Goal: Information Seeking & Learning: Learn about a topic

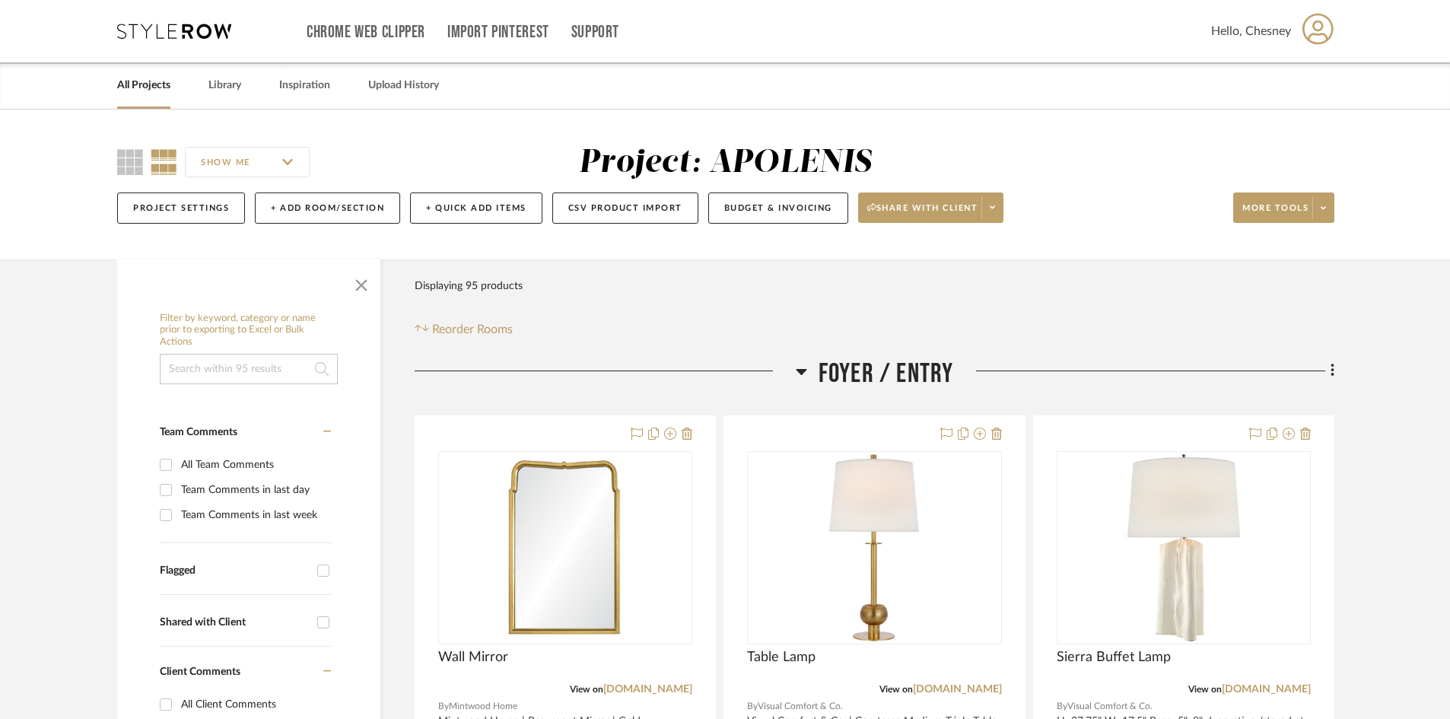
click at [908, 365] on span "Foyer / Entry" at bounding box center [886, 374] width 135 height 33
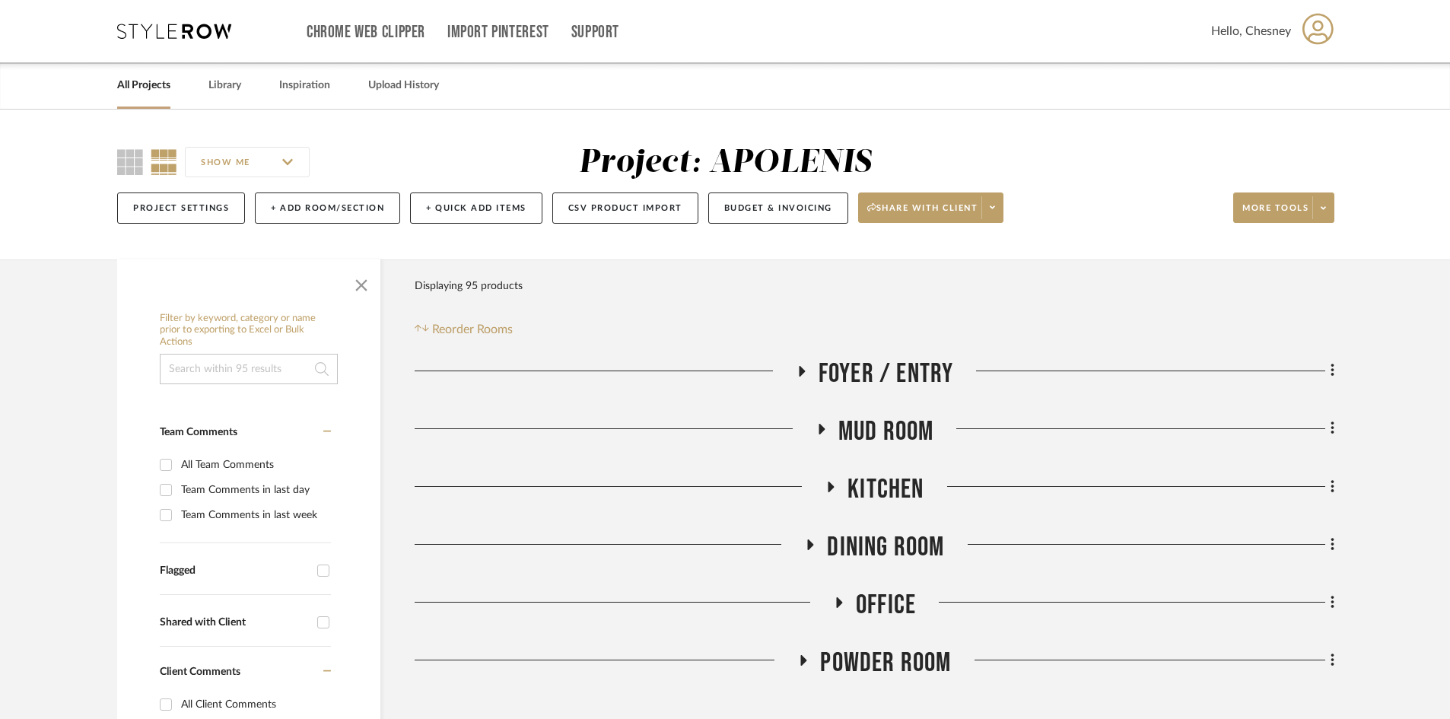
scroll to position [76, 0]
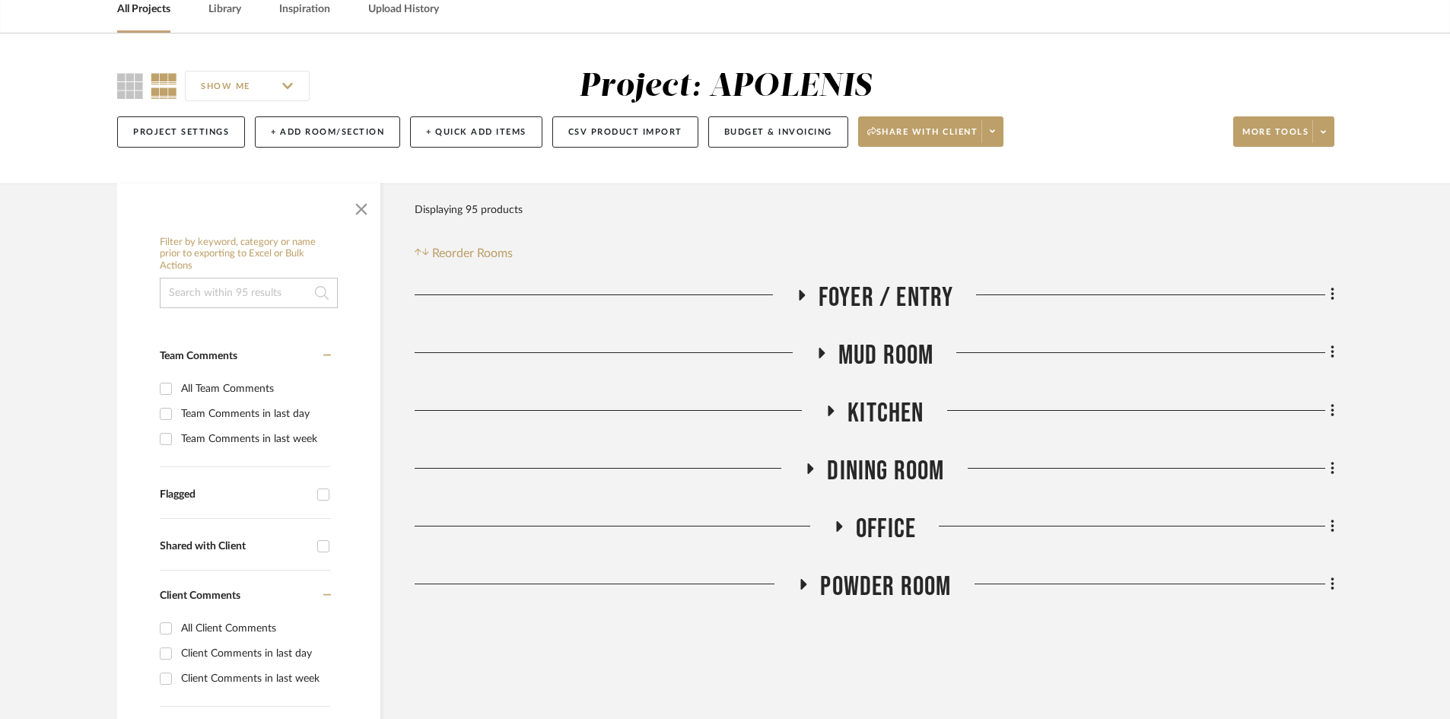
click at [890, 513] on span "Office" at bounding box center [886, 529] width 60 height 33
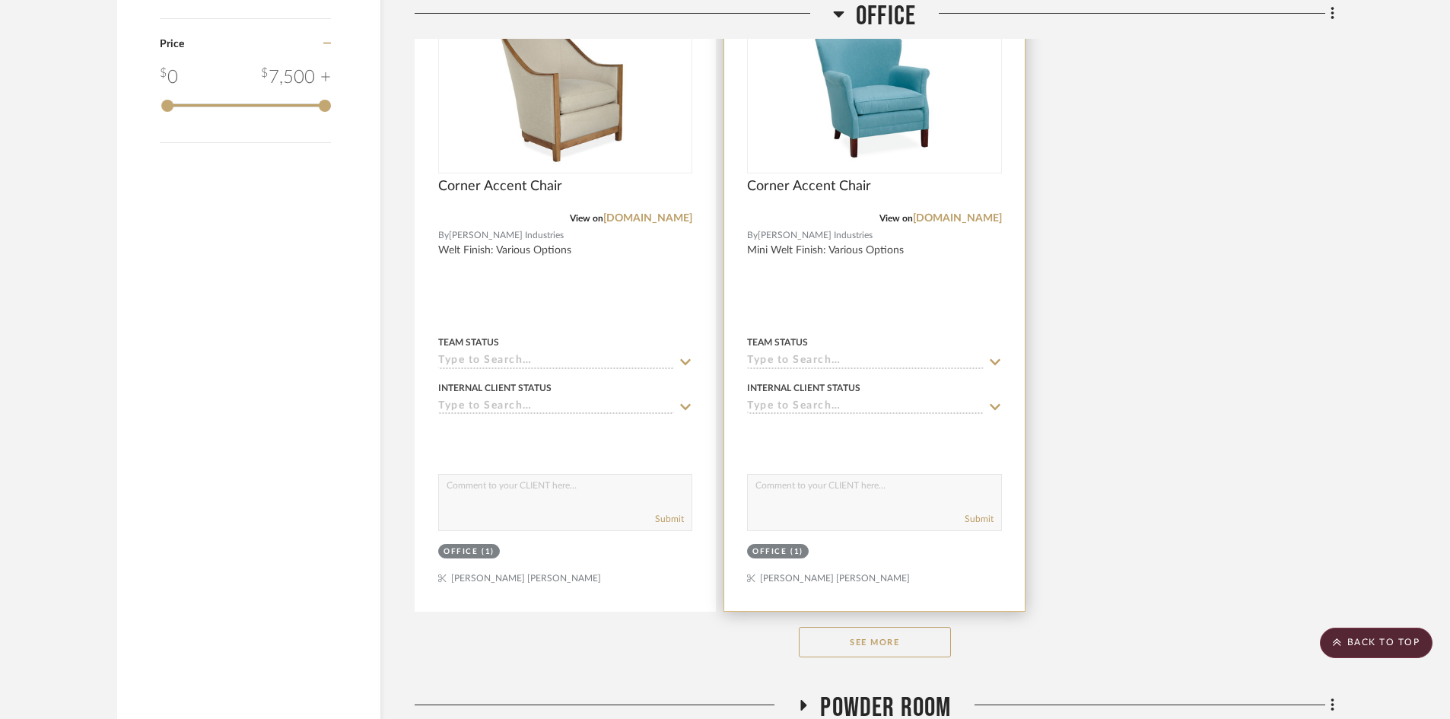
scroll to position [2054, 0]
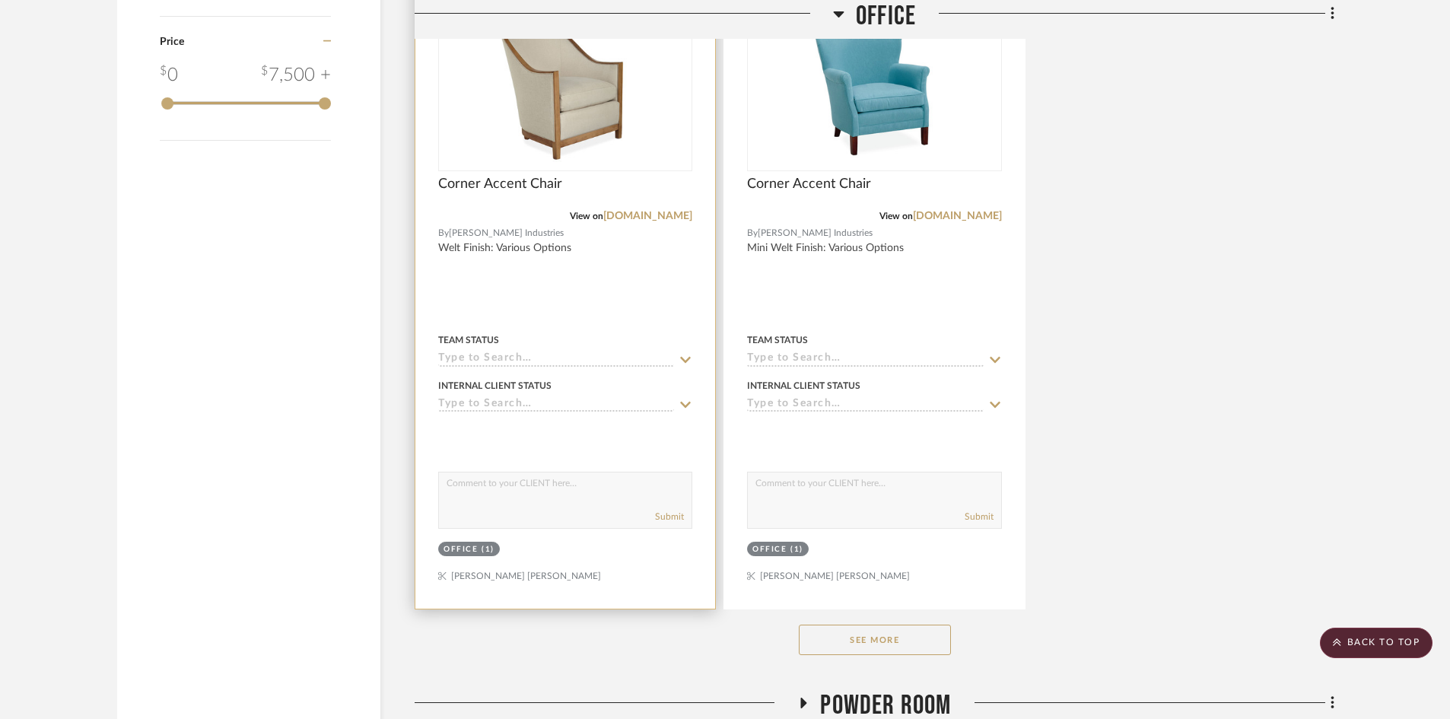
click at [684, 178] on div "Corner Accent Chair" at bounding box center [565, 192] width 254 height 33
click at [0, 0] on div at bounding box center [0, 0] width 0 height 0
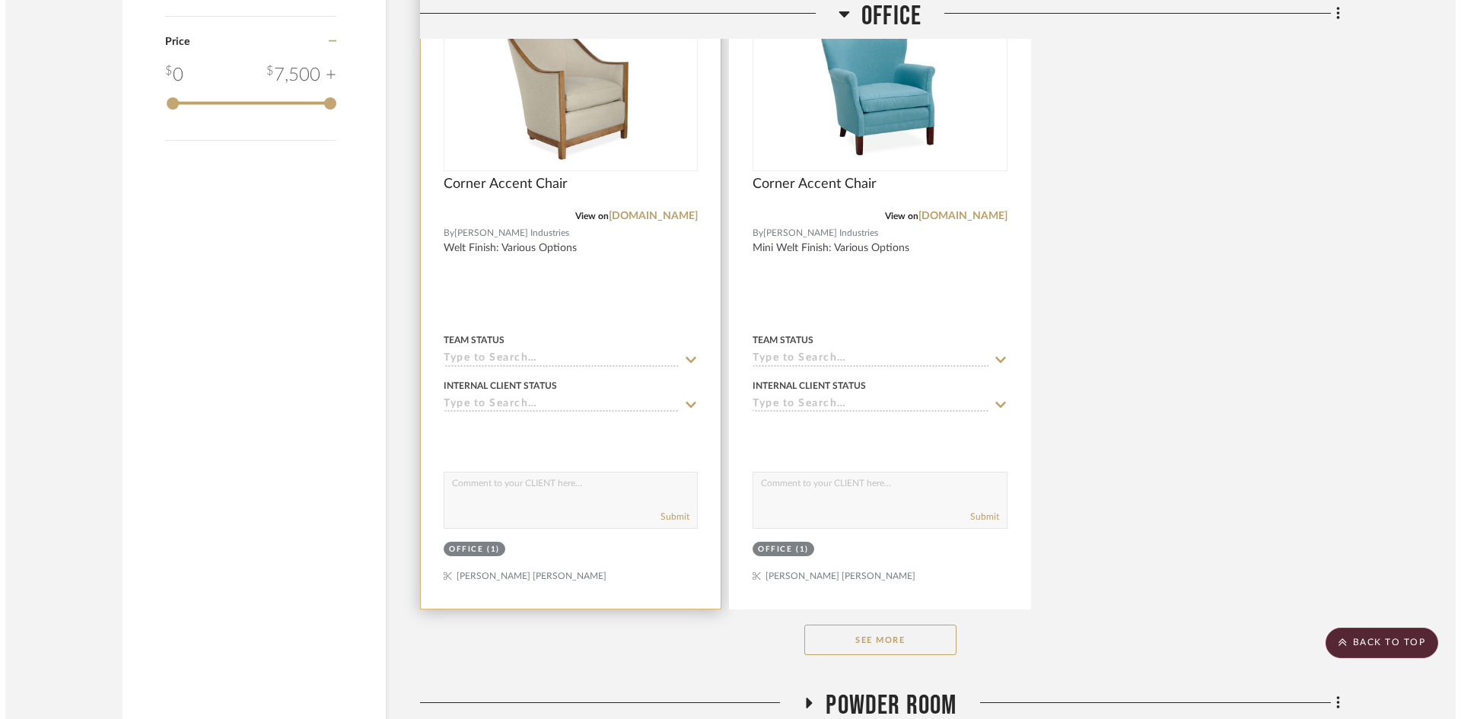
scroll to position [0, 0]
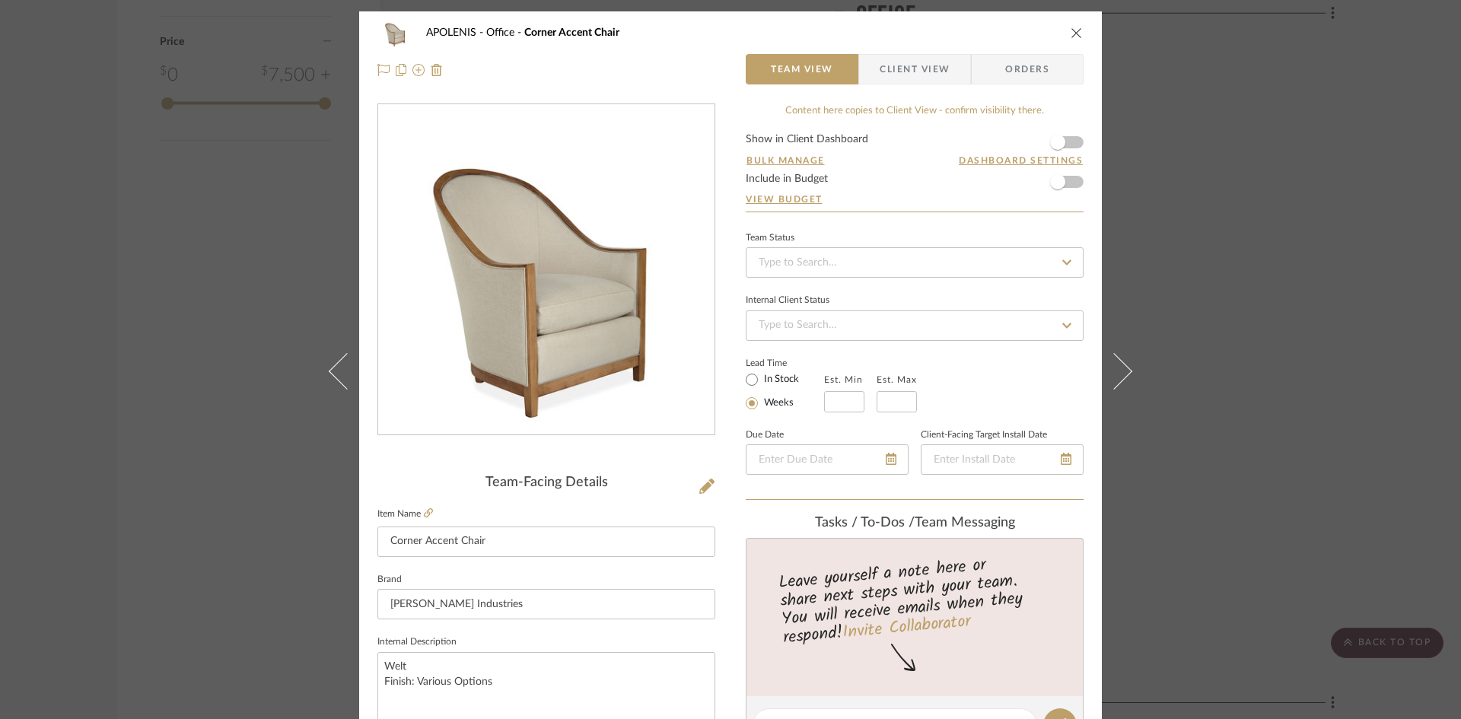
click at [1204, 208] on div "APOLENIS Office Corner Accent Chair Team View Client View Orders Team-Facing De…" at bounding box center [730, 359] width 1461 height 719
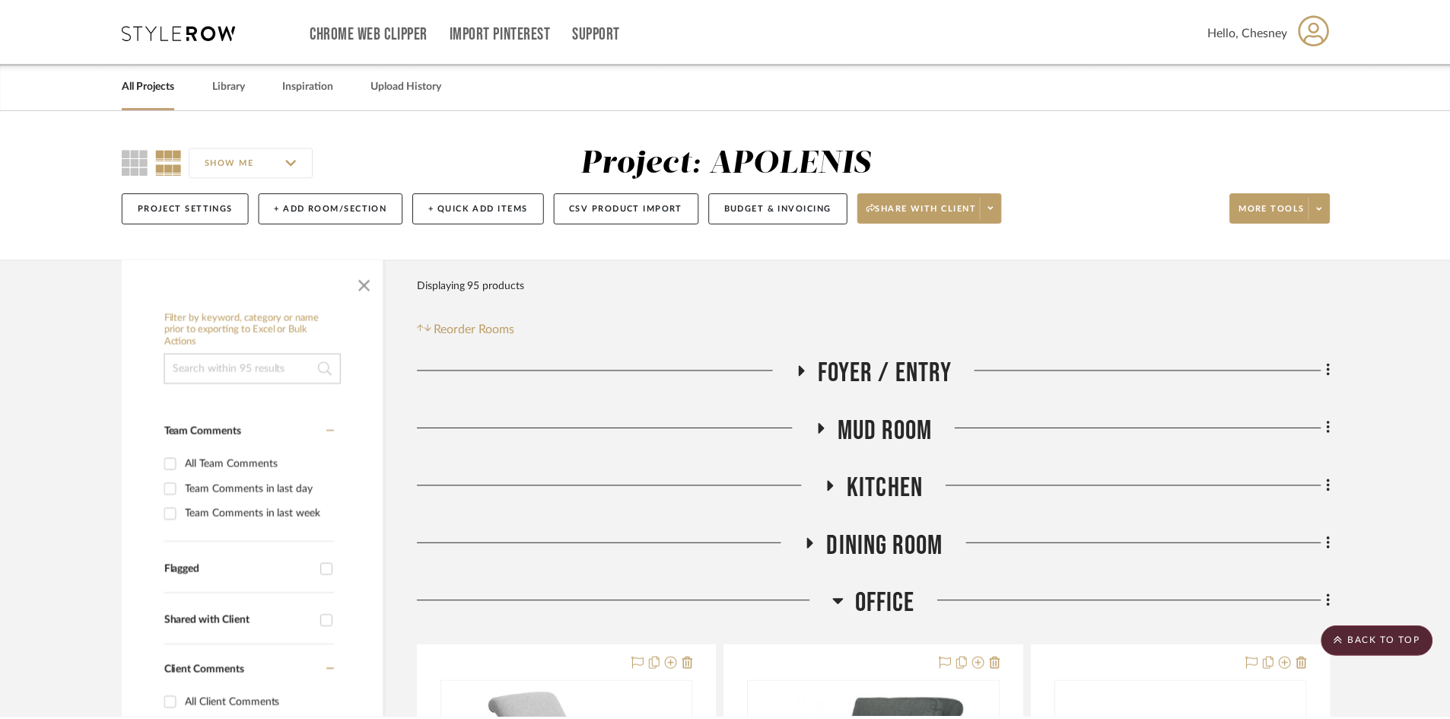
scroll to position [2054, 0]
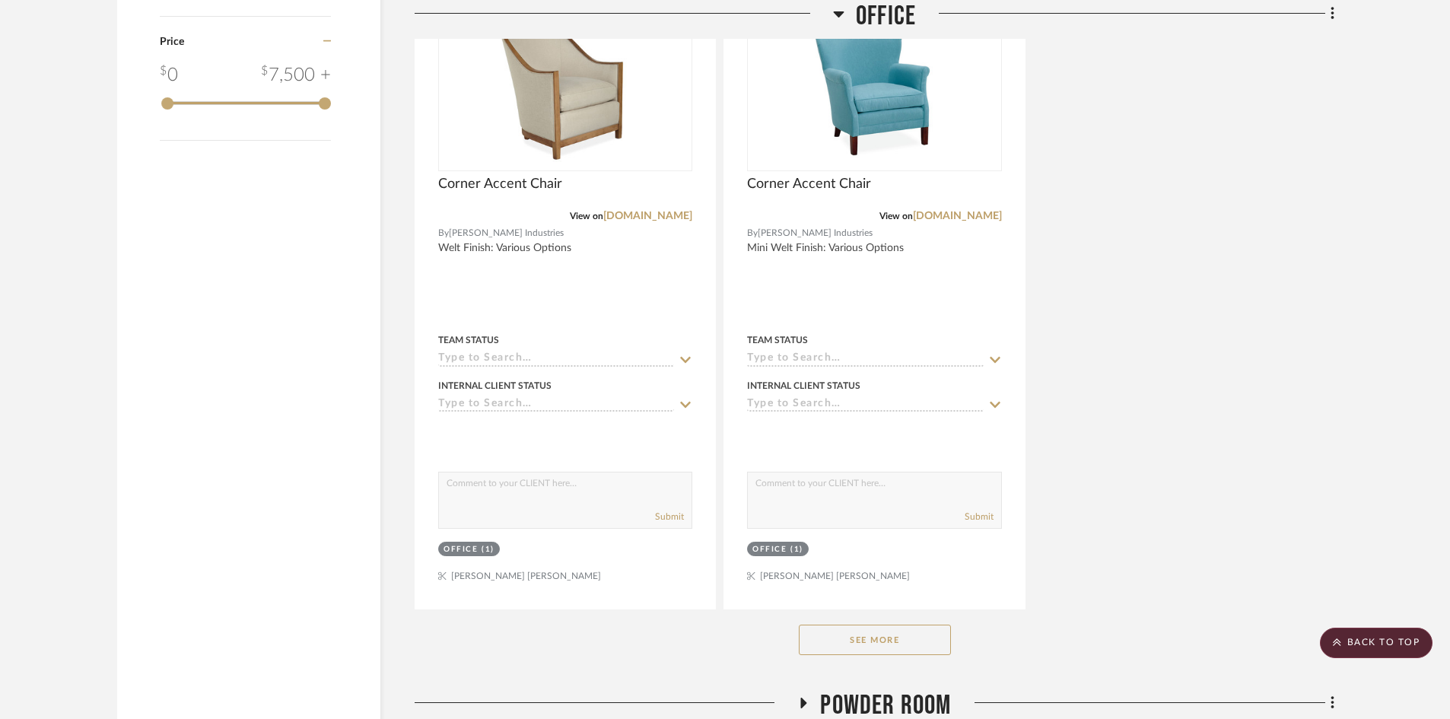
click at [906, 648] on button "See More" at bounding box center [875, 640] width 152 height 30
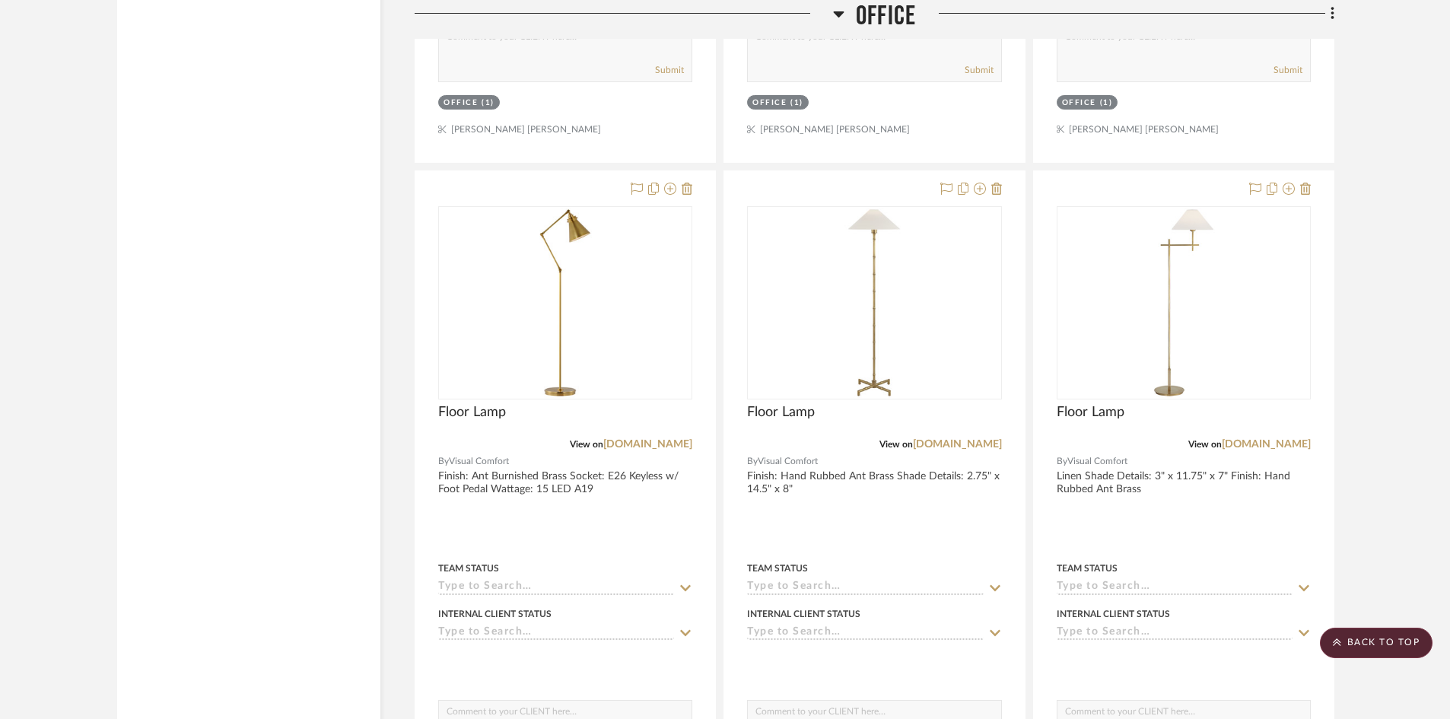
scroll to position [3195, 0]
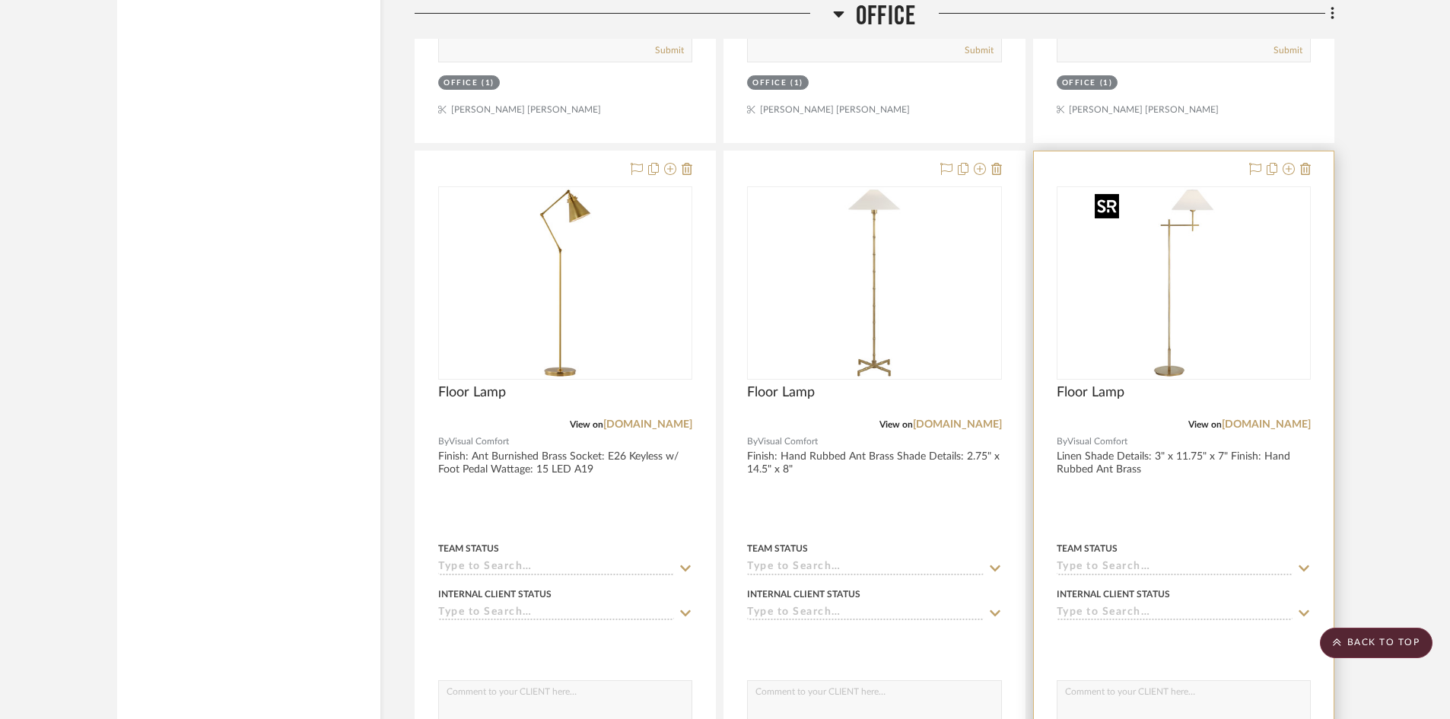
click at [1219, 334] on img "0" at bounding box center [1184, 283] width 190 height 190
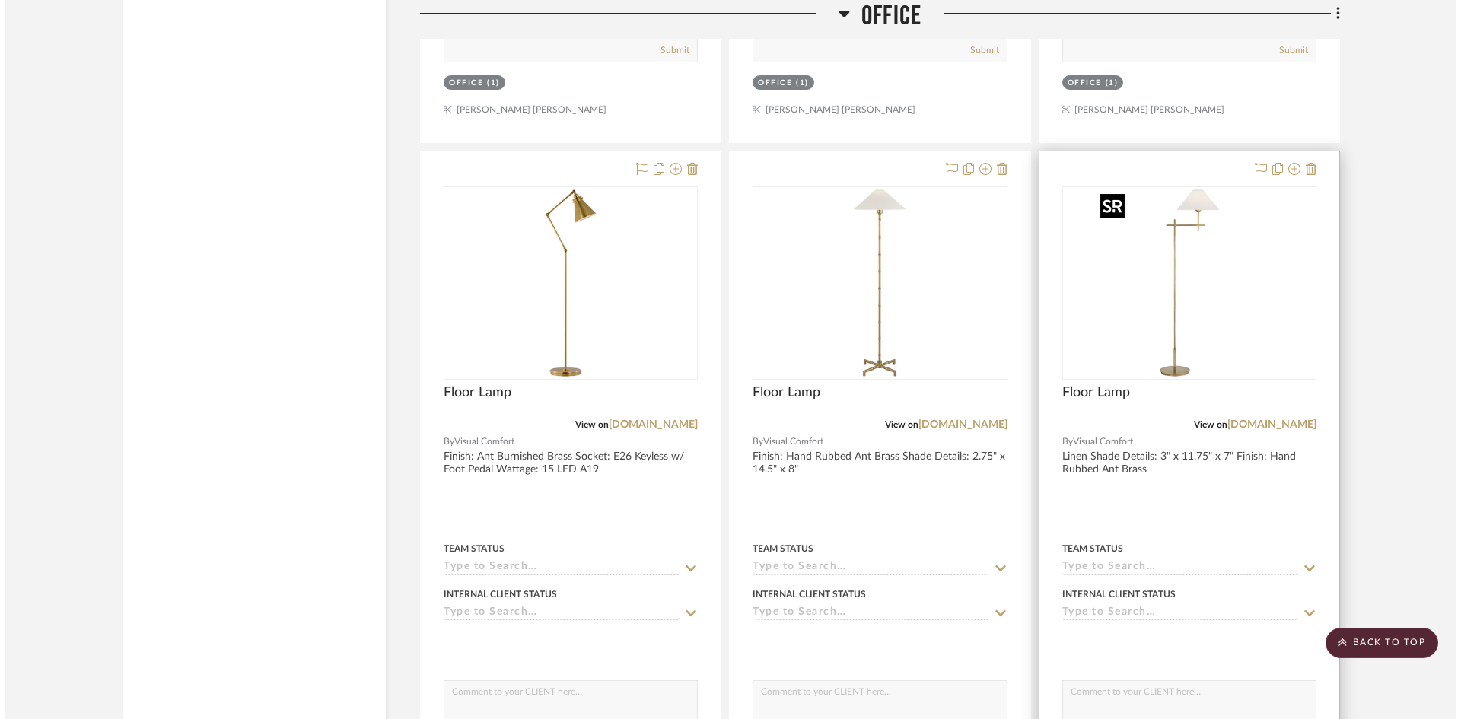
scroll to position [0, 0]
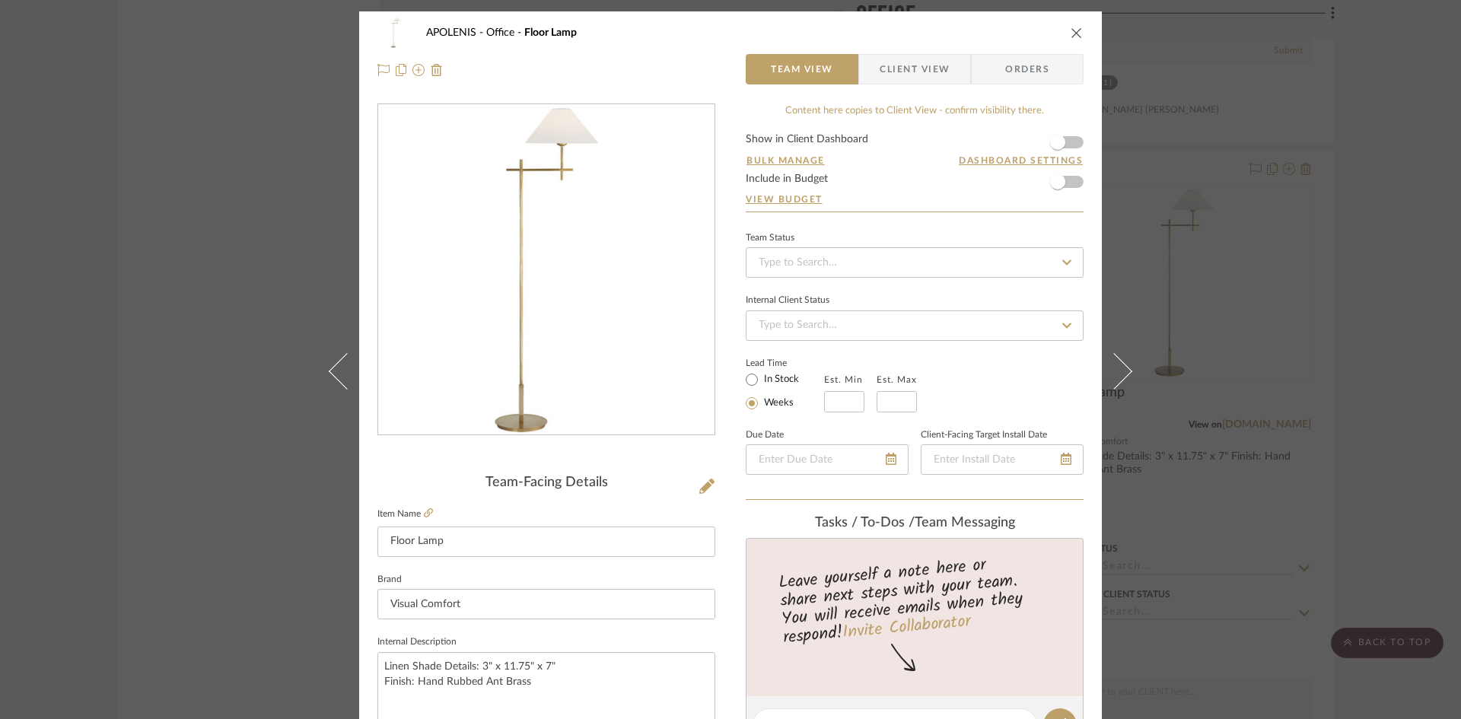
click at [1147, 102] on div "APOLENIS Office Floor Lamp Team View Client View Orders Team-Facing Details Ite…" at bounding box center [730, 359] width 1461 height 719
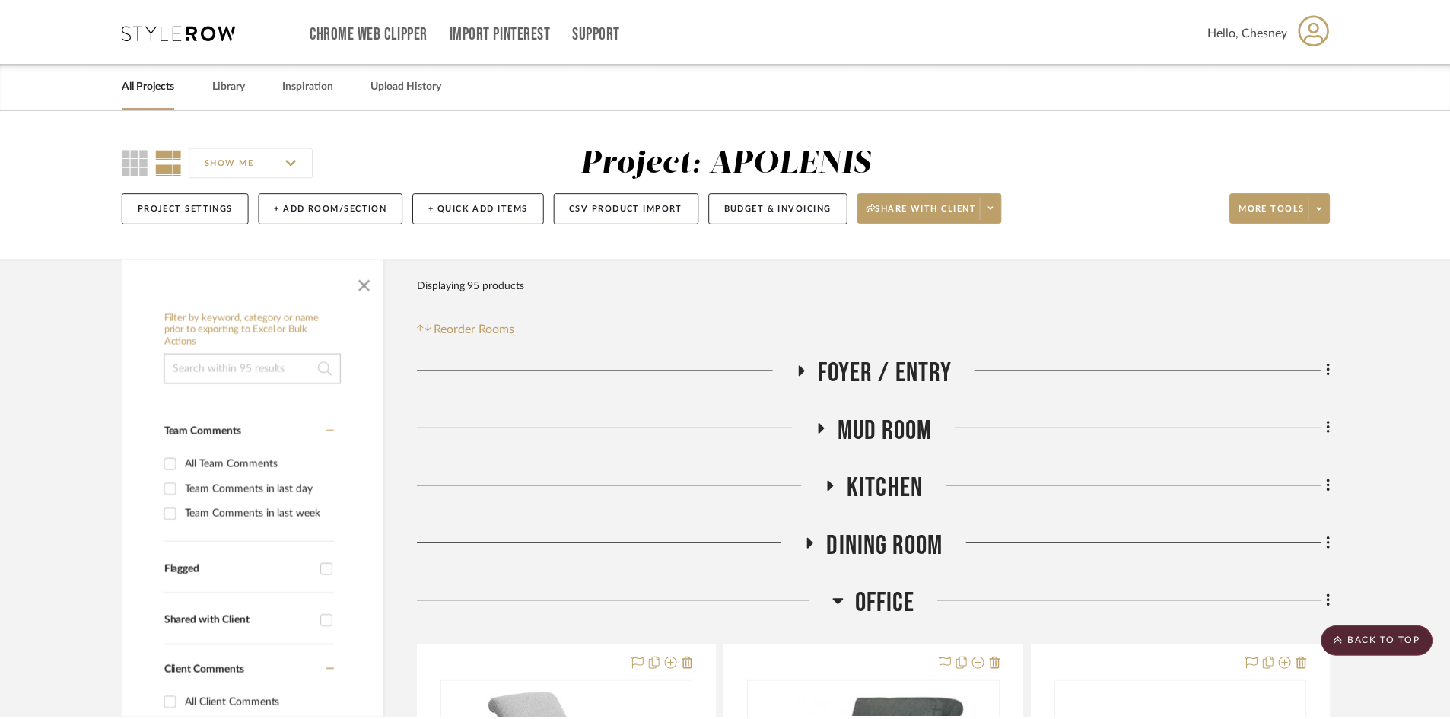
scroll to position [3195, 0]
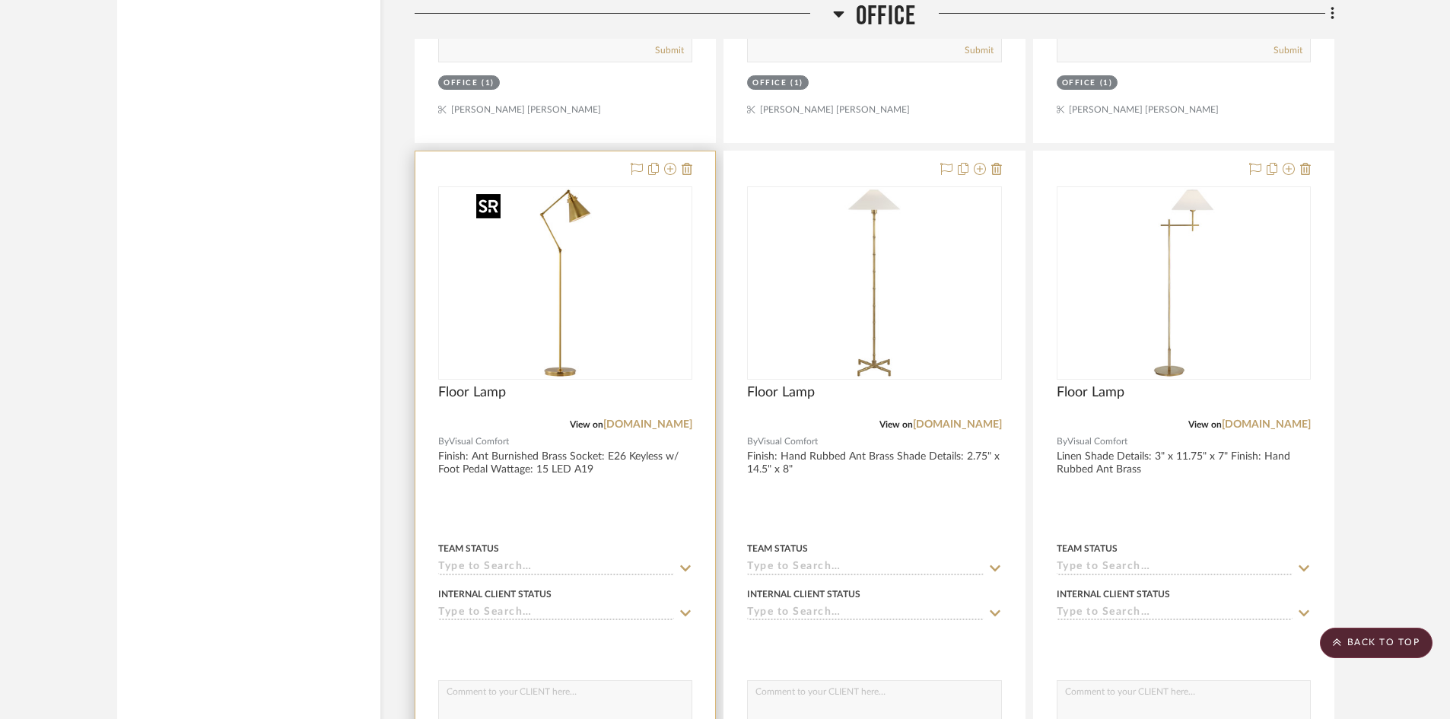
click at [0, 0] on img at bounding box center [0, 0] width 0 height 0
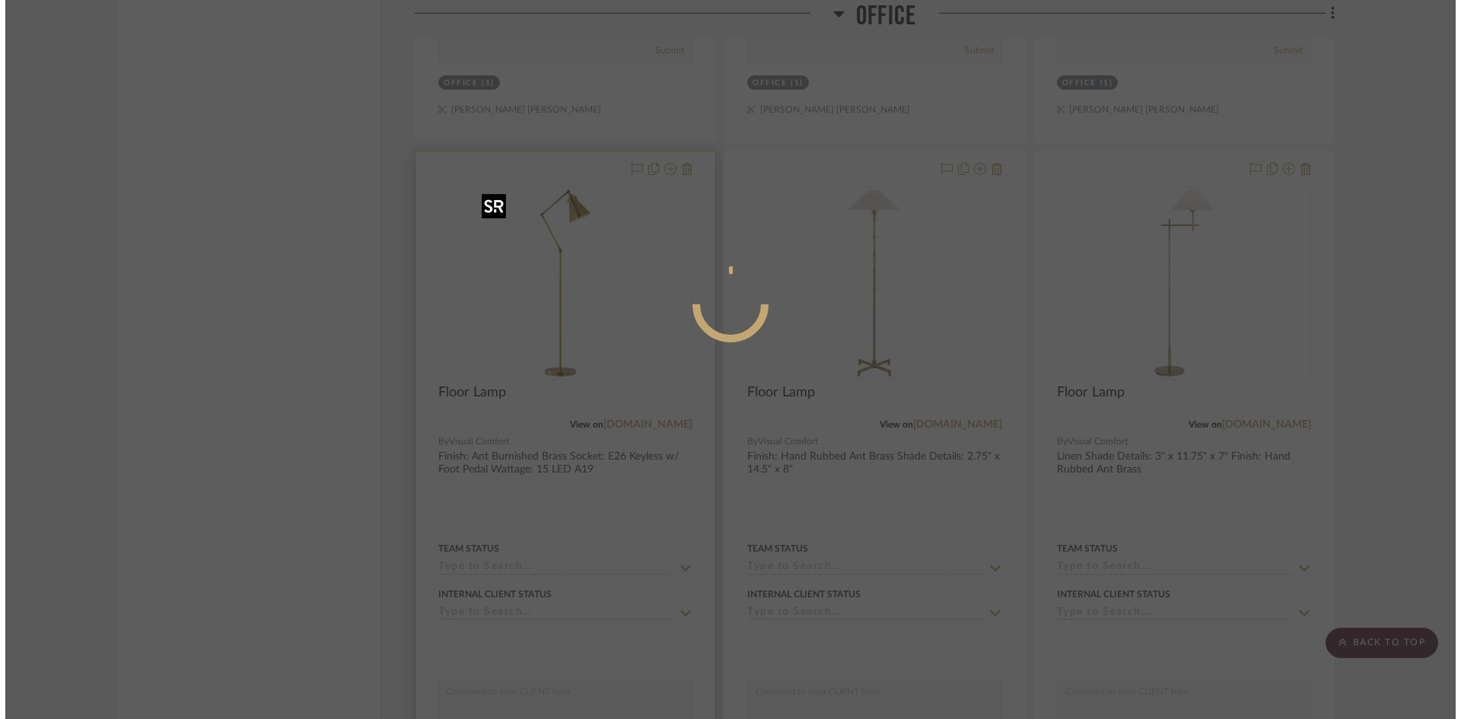
scroll to position [0, 0]
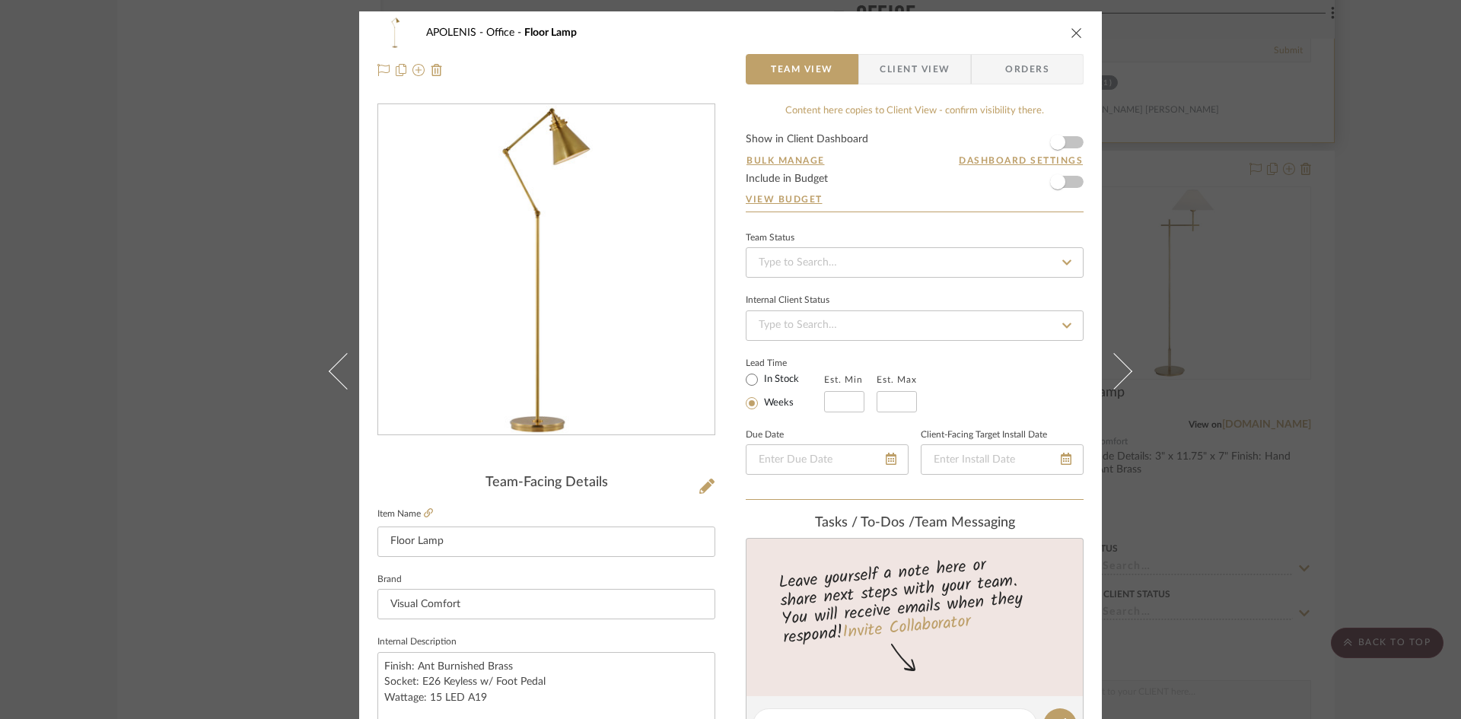
drag, startPoint x: 1178, startPoint y: 131, endPoint x: 1051, endPoint y: 98, distance: 130.5
click at [1178, 131] on div "APOLENIS Office Floor Lamp Team View Client View Orders Team-Facing Details Ite…" at bounding box center [730, 359] width 1461 height 719
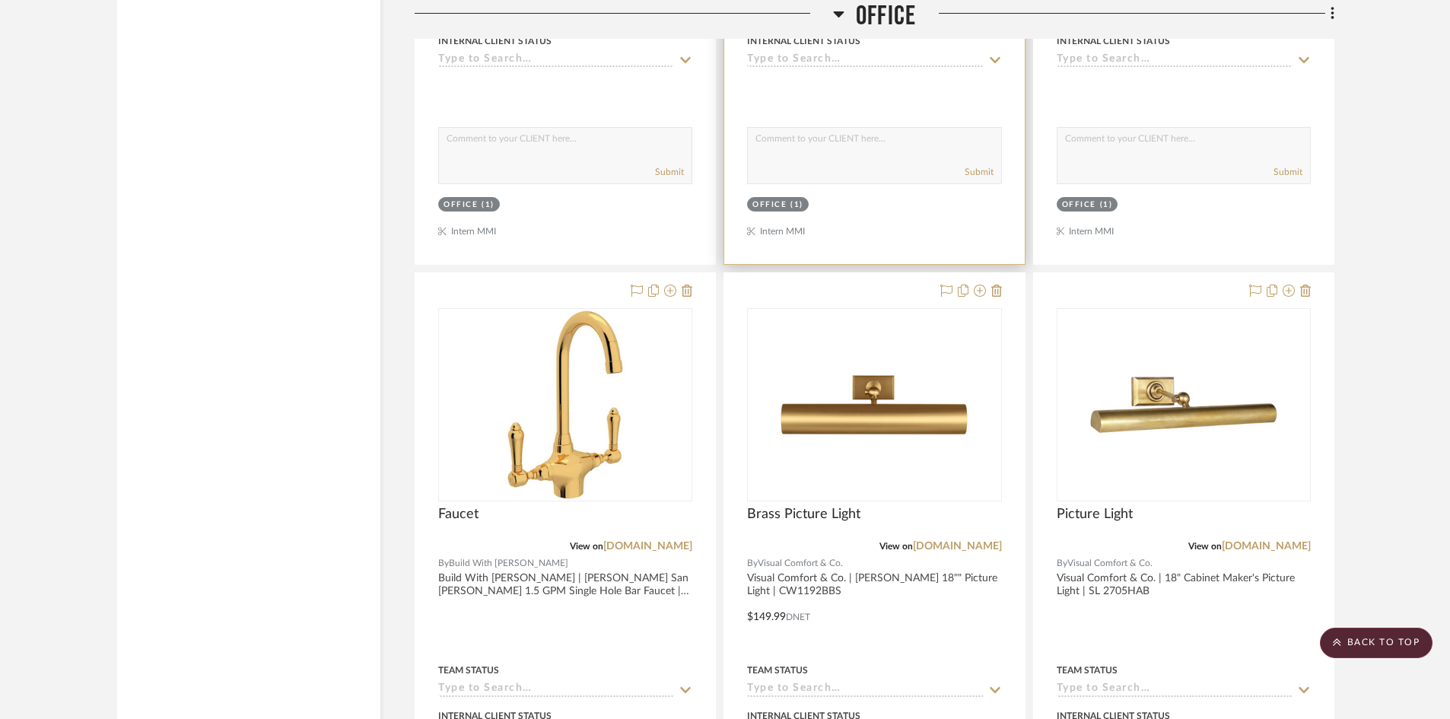
scroll to position [4641, 0]
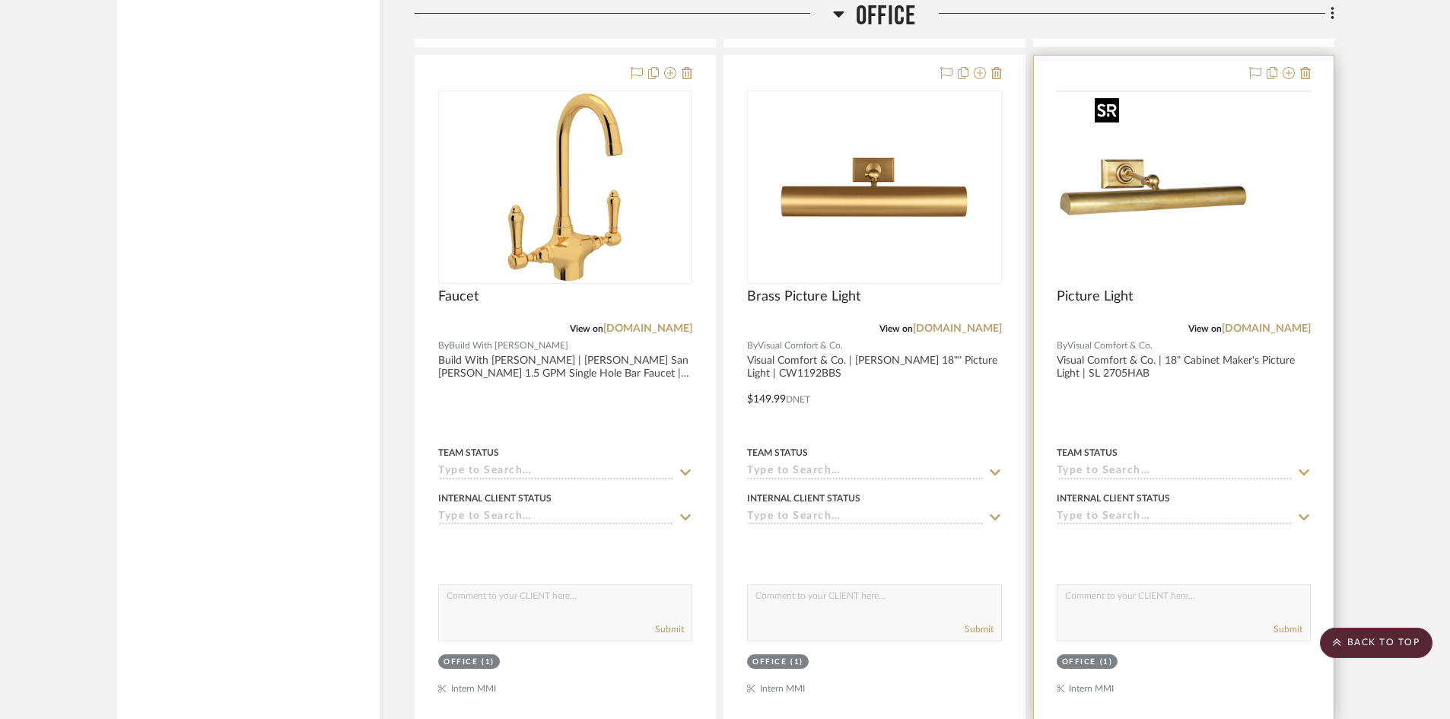
click at [0, 0] on img at bounding box center [0, 0] width 0 height 0
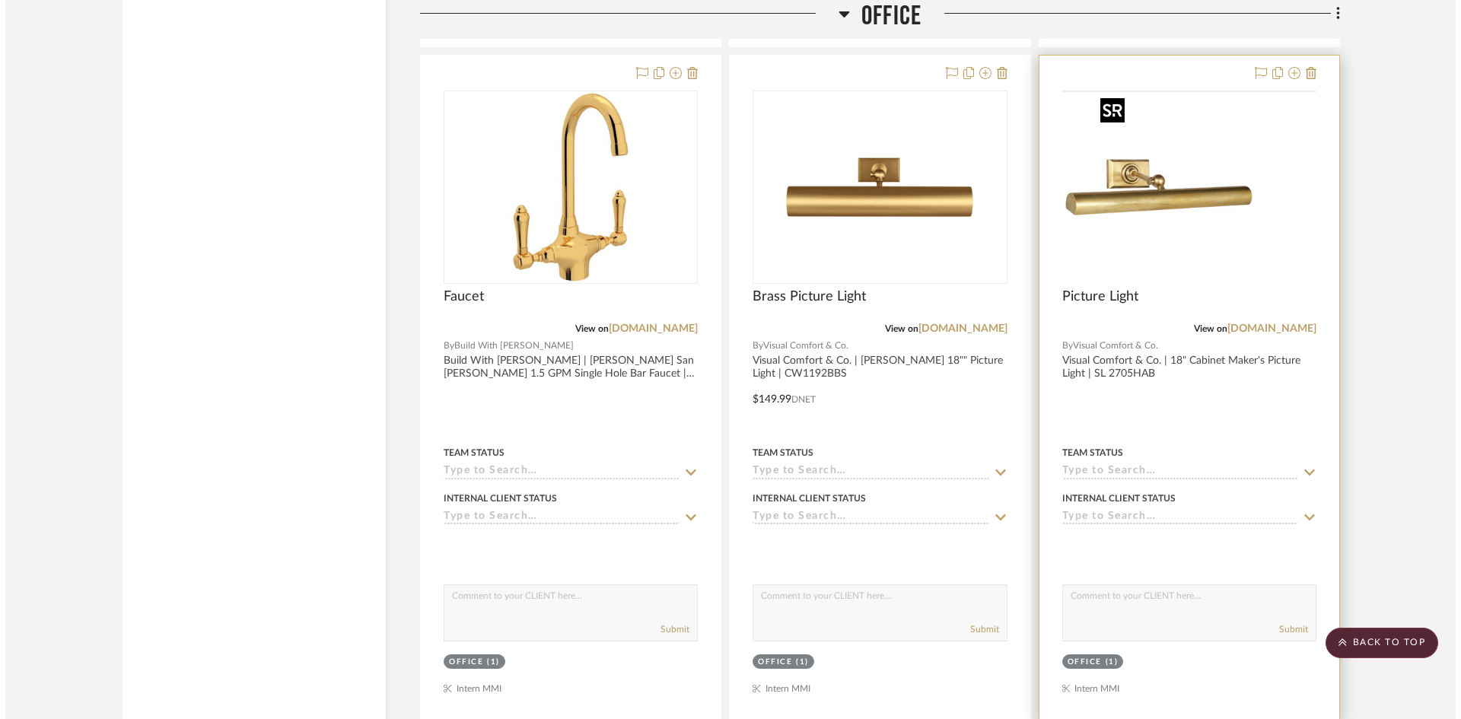
scroll to position [0, 0]
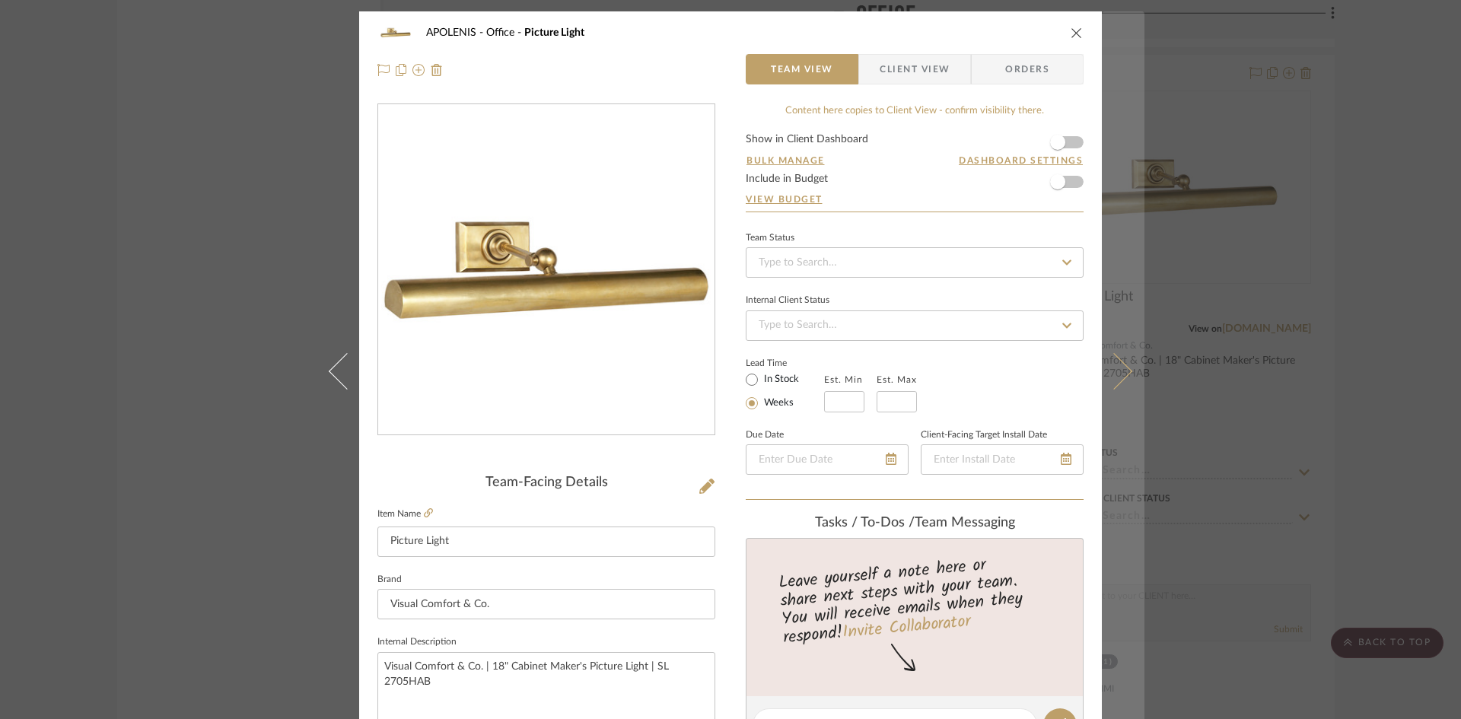
click at [1112, 72] on button at bounding box center [1123, 370] width 43 height 719
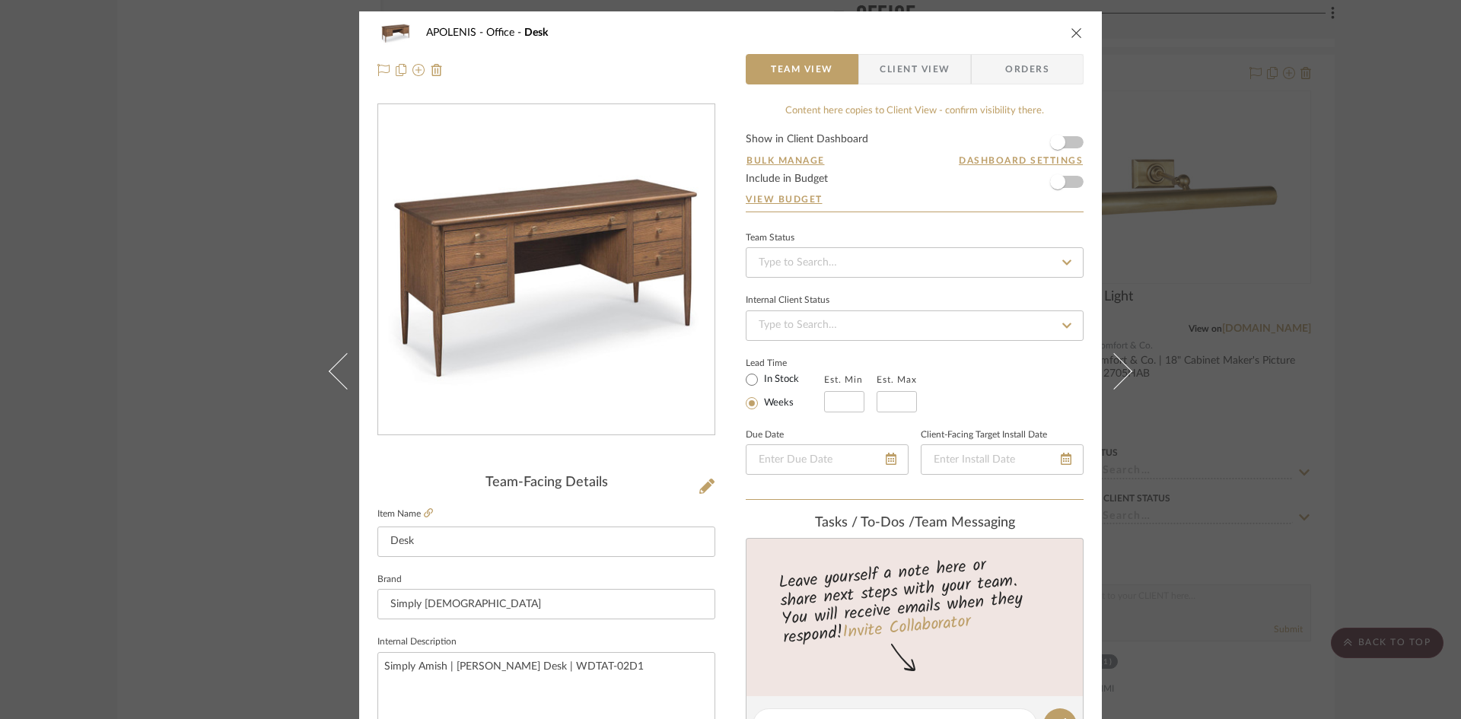
click at [1238, 367] on div "APOLENIS Office Desk Team View Client View Orders Team-Facing Details Item Name…" at bounding box center [730, 359] width 1461 height 719
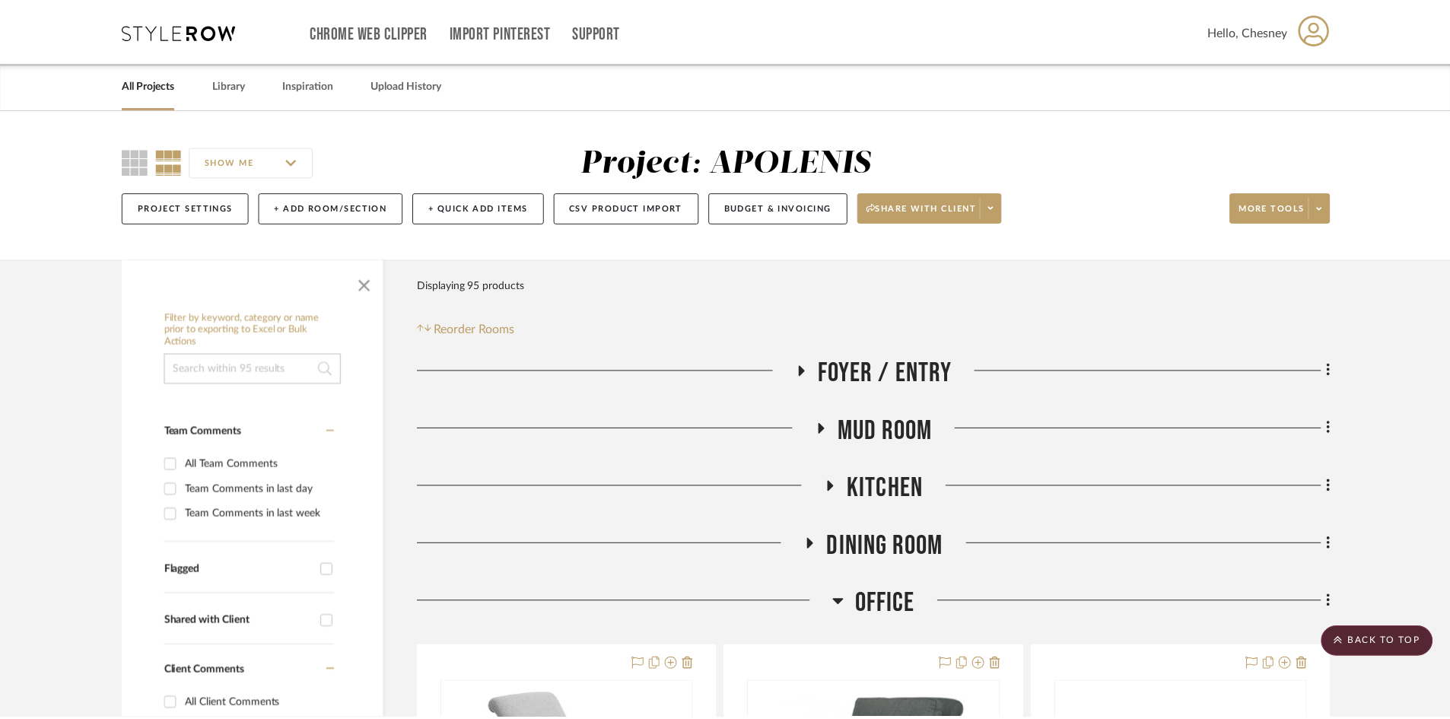
scroll to position [4641, 0]
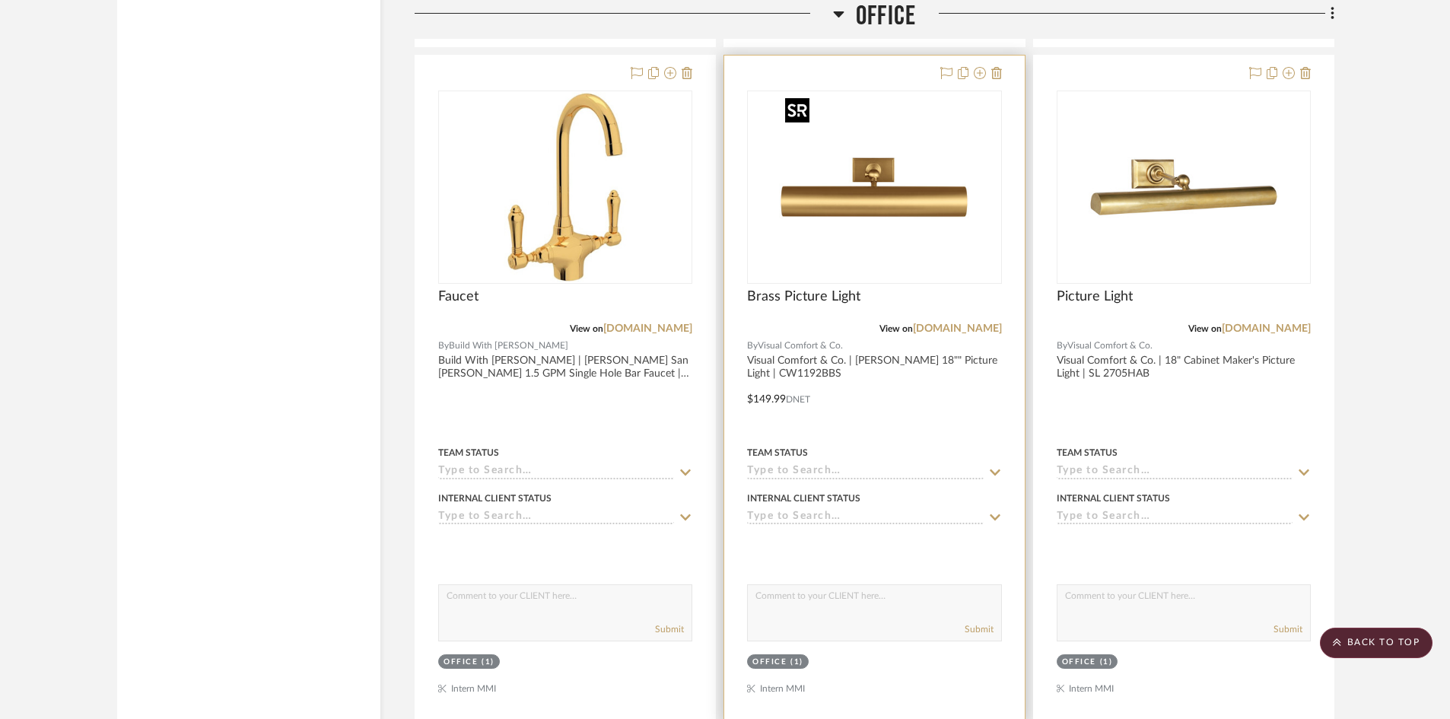
click at [0, 0] on img at bounding box center [0, 0] width 0 height 0
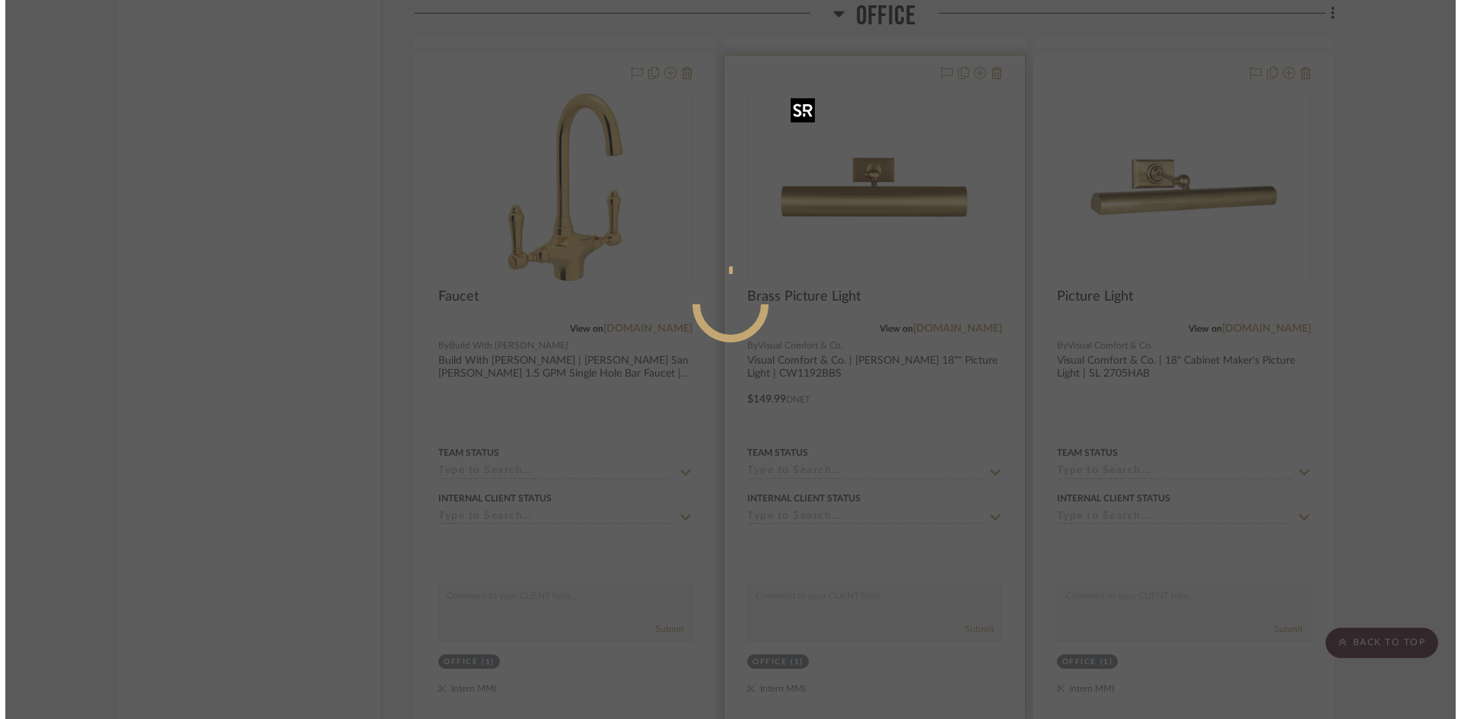
scroll to position [0, 0]
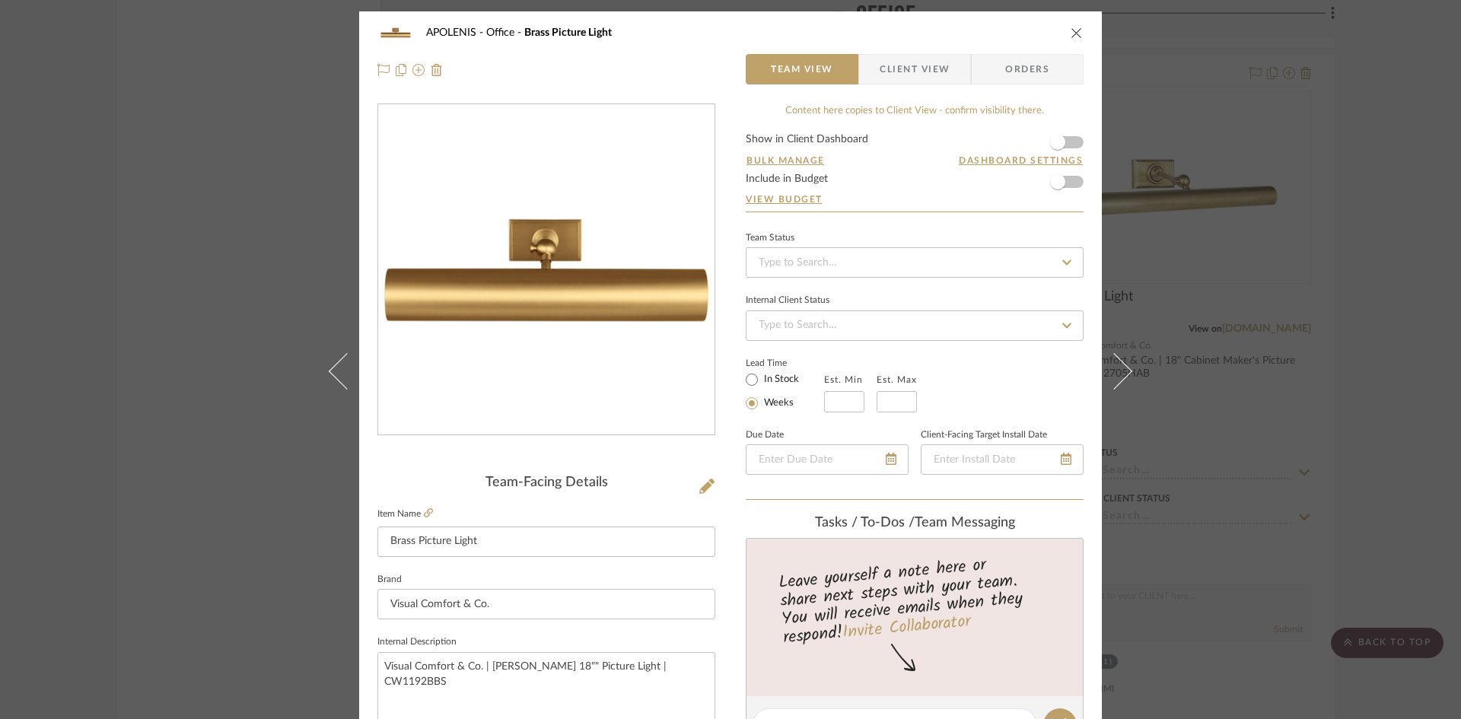
drag, startPoint x: 1261, startPoint y: 198, endPoint x: 1028, endPoint y: 137, distance: 240.6
click at [1261, 198] on div "APOLENIS Office Brass Picture Light Team View Client View Orders Team-Facing De…" at bounding box center [730, 359] width 1461 height 719
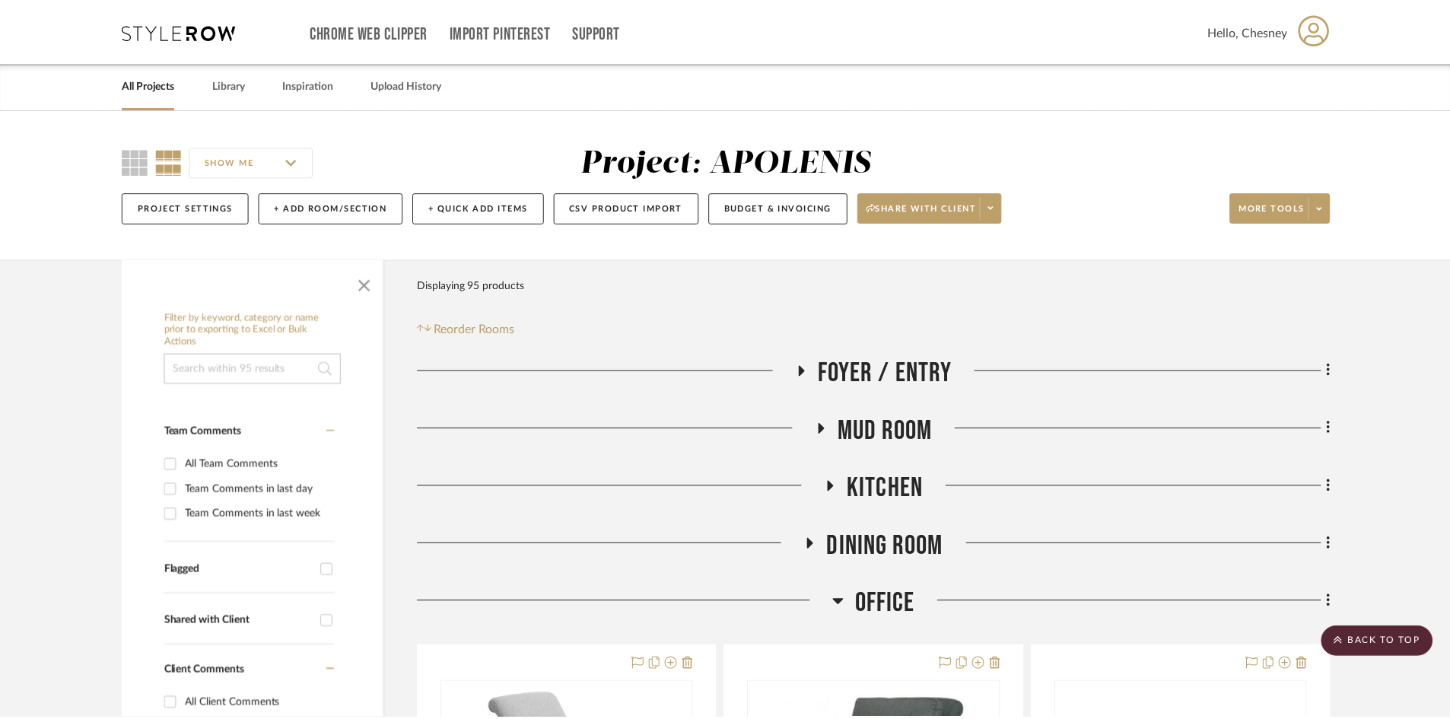
scroll to position [4641, 0]
